Goal: Check status: Check status

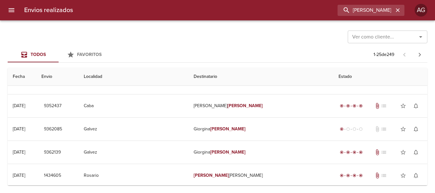
scroll to position [255, 0]
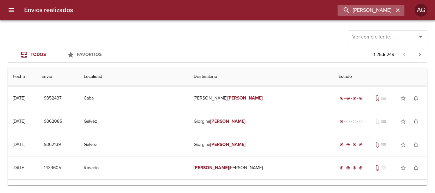
click at [337, 12] on input "[PERSON_NAME]" at bounding box center [365, 10] width 56 height 11
type input "[PERSON_NAME]"
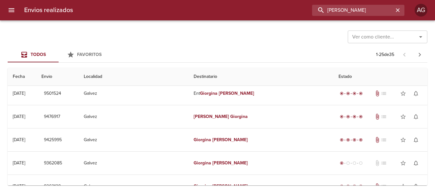
scroll to position [0, 0]
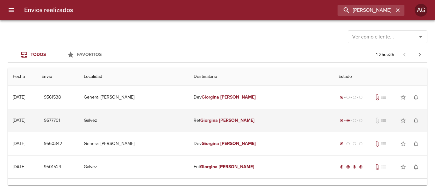
click at [188, 123] on td "Galvez" at bounding box center [134, 120] width 110 height 23
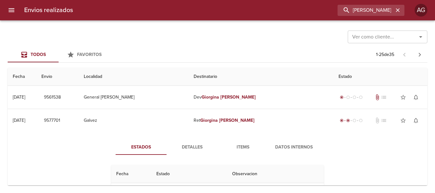
click at [241, 149] on span "Items" at bounding box center [242, 148] width 43 height 8
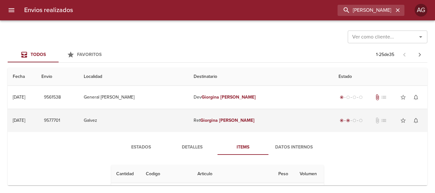
click at [239, 123] on td "Ret [PERSON_NAME]" at bounding box center [260, 120] width 145 height 23
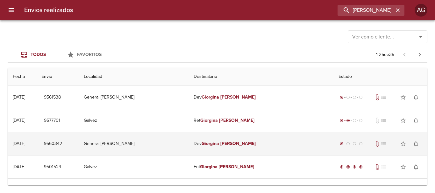
click at [238, 147] on td "Dev [PERSON_NAME]" at bounding box center [260, 143] width 145 height 23
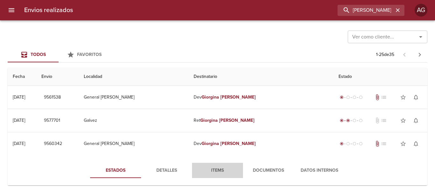
click at [222, 171] on span "Items" at bounding box center [217, 171] width 43 height 8
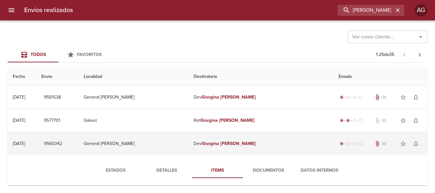
click at [215, 151] on td "Dev [PERSON_NAME]" at bounding box center [260, 143] width 145 height 23
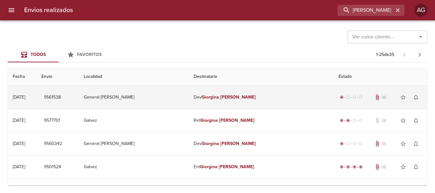
click at [224, 100] on td "Dev [PERSON_NAME]" at bounding box center [260, 97] width 145 height 23
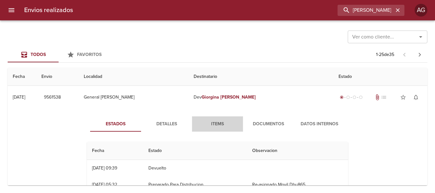
click at [214, 124] on span "Items" at bounding box center [217, 124] width 43 height 8
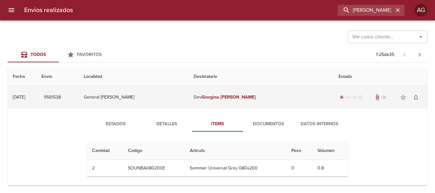
click at [222, 100] on td "Dev [PERSON_NAME]" at bounding box center [260, 97] width 145 height 23
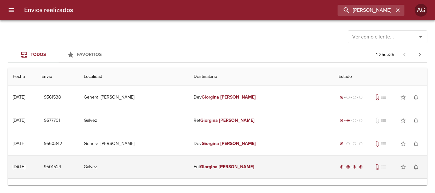
scroll to position [32, 0]
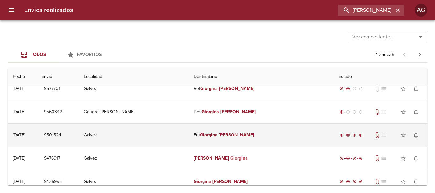
click at [231, 143] on td "Ent [PERSON_NAME]" at bounding box center [260, 135] width 145 height 23
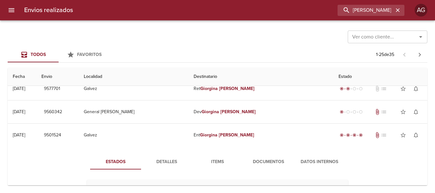
click at [224, 162] on span "Items" at bounding box center [217, 162] width 43 height 8
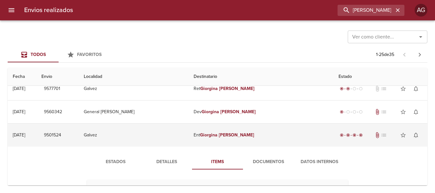
click at [230, 141] on td "Ent [PERSON_NAME]" at bounding box center [260, 135] width 145 height 23
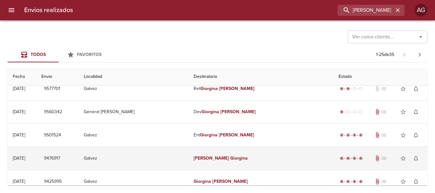
click at [230, 160] on em "Giorgina" at bounding box center [239, 158] width 18 height 5
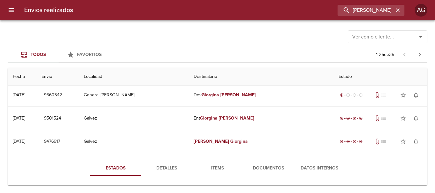
scroll to position [64, 0]
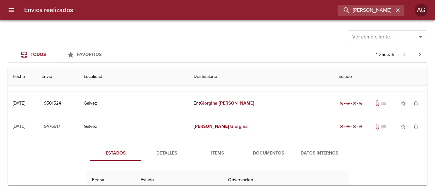
click at [213, 155] on span "Items" at bounding box center [217, 154] width 43 height 8
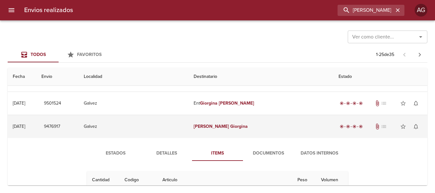
click at [242, 133] on td "[PERSON_NAME]" at bounding box center [260, 126] width 145 height 23
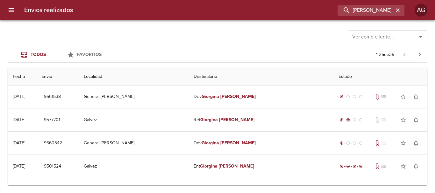
scroll to position [0, 0]
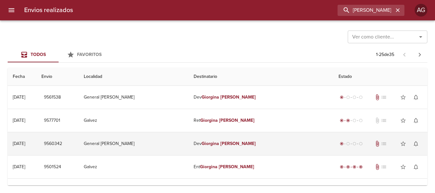
click at [215, 147] on td "Dev [PERSON_NAME]" at bounding box center [260, 143] width 145 height 23
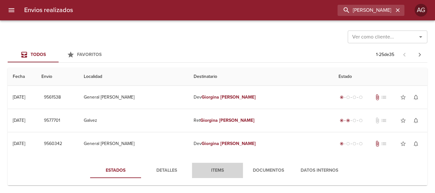
click at [209, 172] on span "Items" at bounding box center [217, 171] width 43 height 8
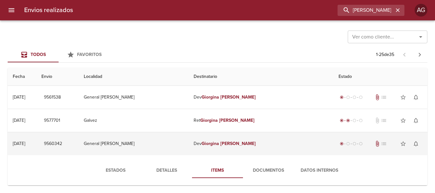
click at [207, 149] on td "Dev [PERSON_NAME]" at bounding box center [260, 143] width 145 height 23
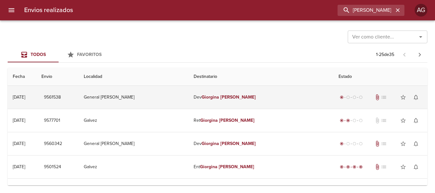
click at [208, 100] on td "Dev [PERSON_NAME]" at bounding box center [260, 97] width 145 height 23
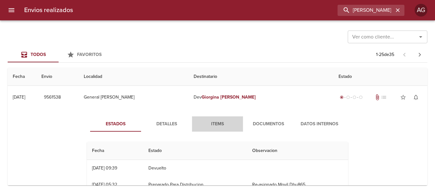
click at [213, 124] on span "Items" at bounding box center [217, 124] width 43 height 8
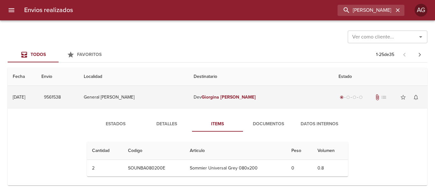
click at [226, 104] on td "Dev [PERSON_NAME]" at bounding box center [260, 97] width 145 height 23
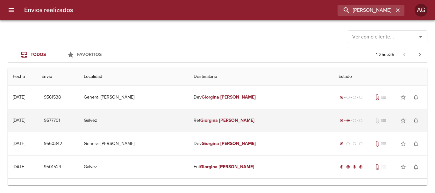
click at [14, 122] on div "[DATE]" at bounding box center [19, 120] width 12 height 5
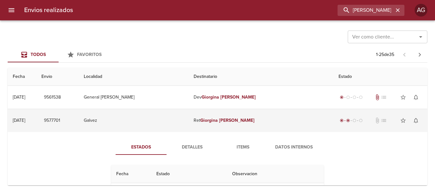
click at [229, 125] on td "Ret [PERSON_NAME]" at bounding box center [260, 120] width 145 height 23
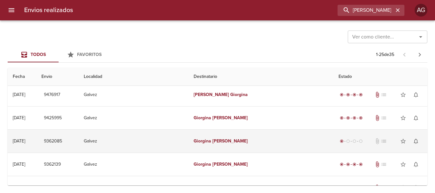
scroll to position [127, 0]
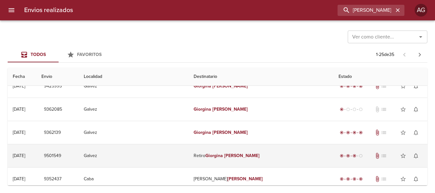
click at [227, 160] on td "Retiro [PERSON_NAME]" at bounding box center [260, 155] width 145 height 23
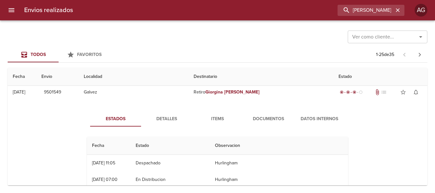
scroll to position [159, 0]
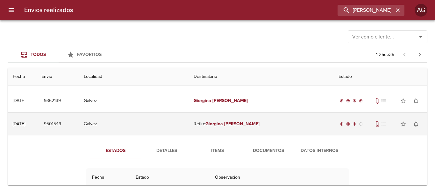
click at [212, 126] on td "Retiro [PERSON_NAME]" at bounding box center [260, 124] width 145 height 23
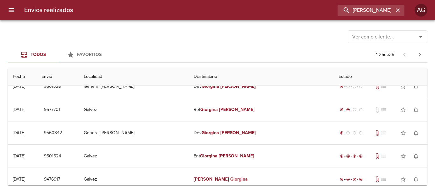
scroll to position [0, 0]
